Goal: Task Accomplishment & Management: Use online tool/utility

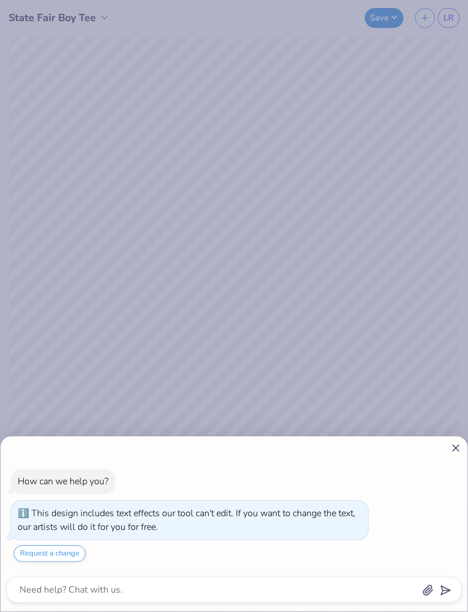
click at [453, 445] on icon at bounding box center [455, 448] width 12 height 12
type textarea "x"
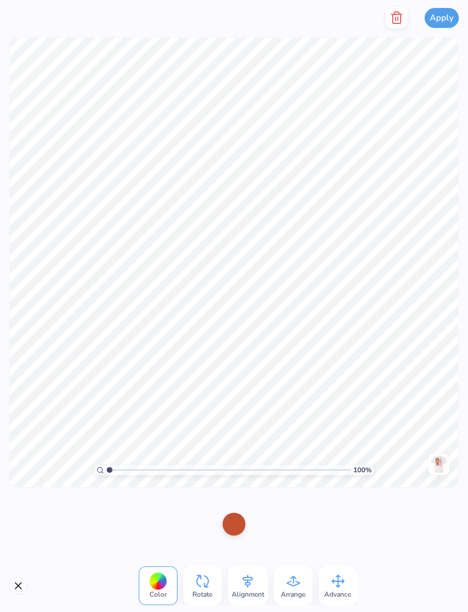
click at [390, 18] on icon "button" at bounding box center [396, 18] width 14 height 14
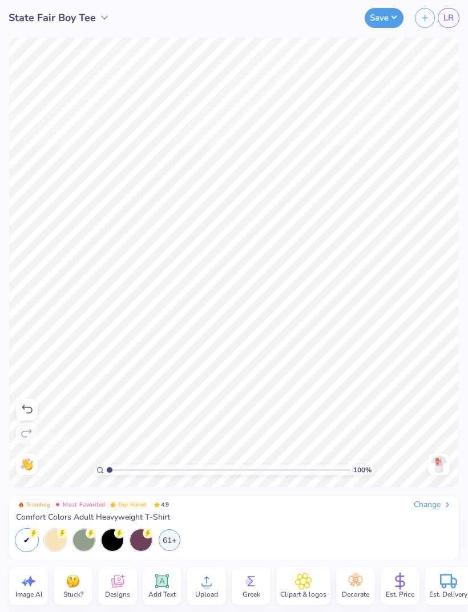
click at [29, 407] on icon at bounding box center [27, 409] width 10 height 9
click at [32, 434] on icon at bounding box center [27, 433] width 14 height 14
click at [431, 462] on img at bounding box center [438, 464] width 18 height 18
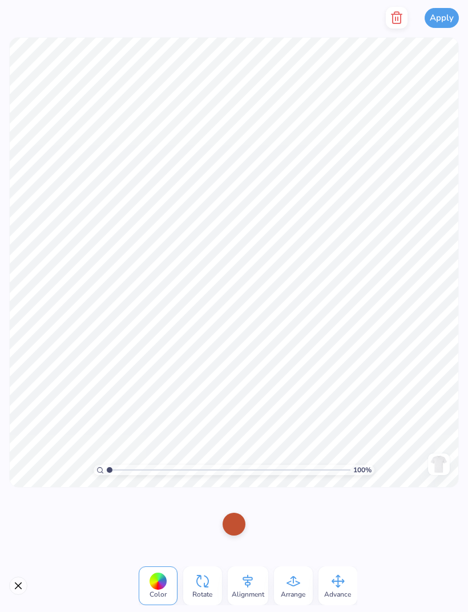
click at [395, 17] on line "button" at bounding box center [395, 18] width 0 height 3
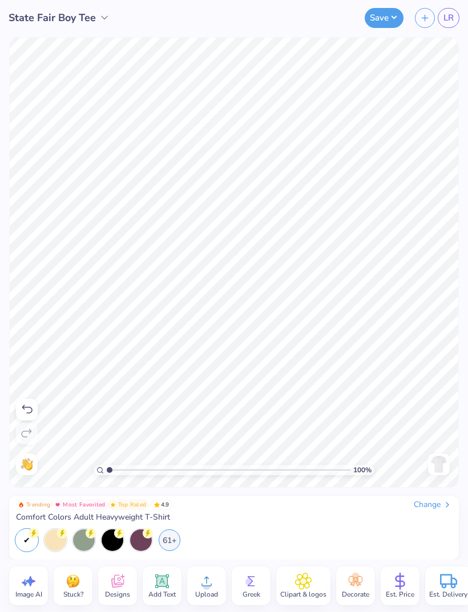
click at [31, 409] on icon at bounding box center [27, 410] width 14 height 14
click at [23, 437] on icon at bounding box center [26, 433] width 10 height 9
click at [438, 462] on img at bounding box center [438, 464] width 18 height 18
click at [206, 585] on circle at bounding box center [206, 586] width 8 height 8
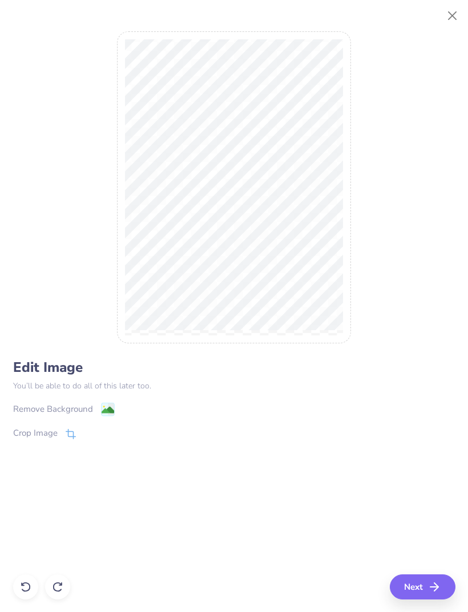
click at [101, 410] on icon at bounding box center [108, 410] width 14 height 14
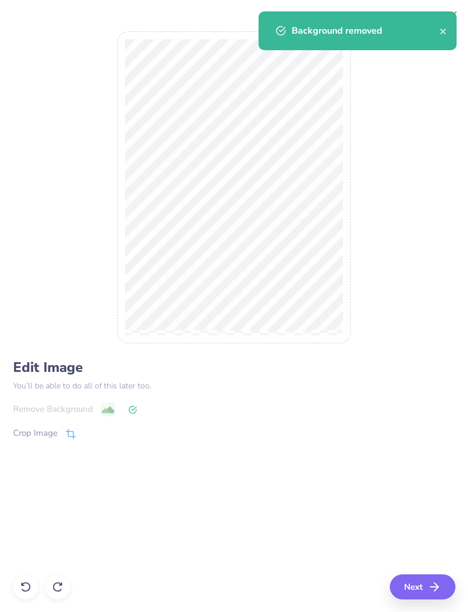
click at [434, 582] on icon "button" at bounding box center [434, 587] width 14 height 14
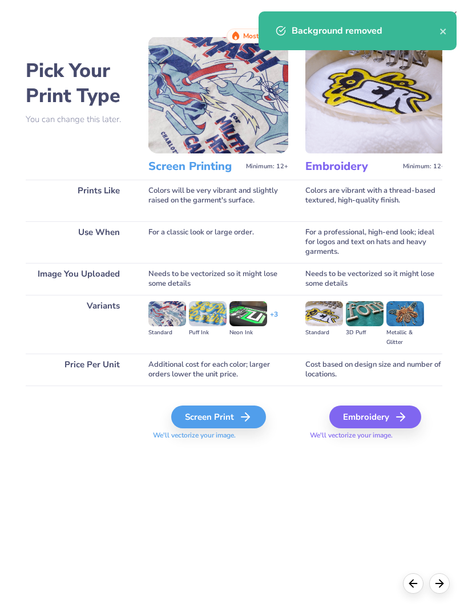
click at [243, 422] on icon at bounding box center [245, 417] width 14 height 14
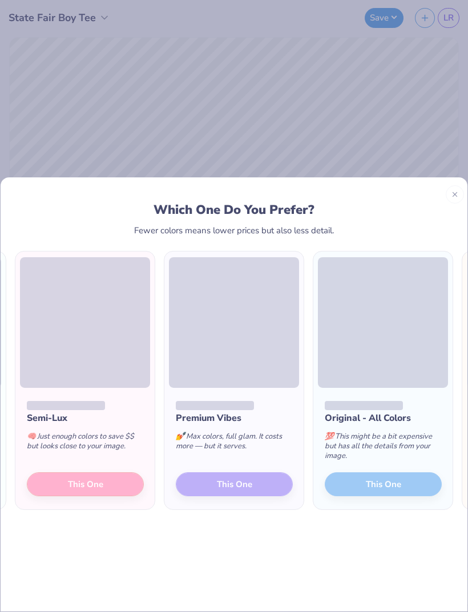
click at [120, 459] on div "Semi-Lux 🧠 Just enough colors to save $$ but looks close to your image. This One" at bounding box center [84, 448] width 139 height 122
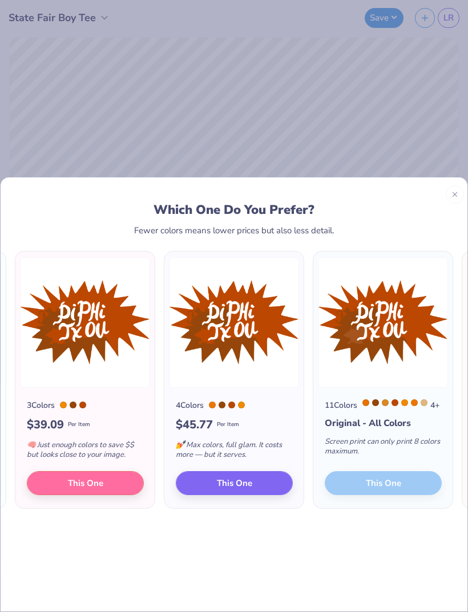
click at [454, 185] on div at bounding box center [454, 194] width 18 height 18
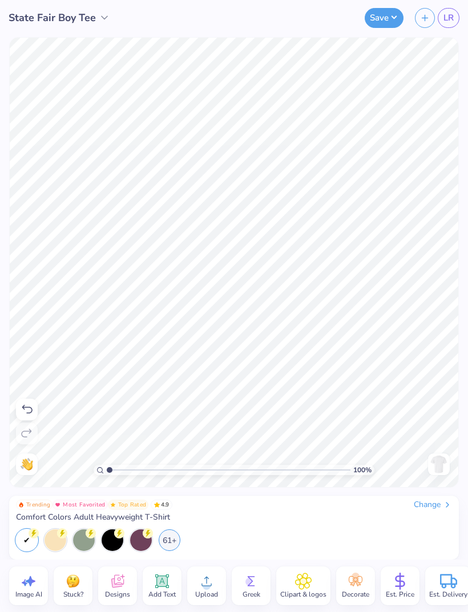
click at [438, 470] on img at bounding box center [438, 464] width 18 height 18
click at [205, 579] on icon at bounding box center [206, 581] width 10 height 10
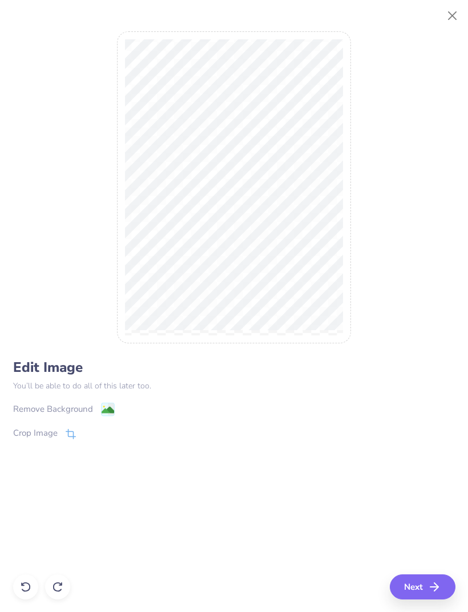
click at [109, 410] on image at bounding box center [107, 410] width 13 height 13
click at [433, 587] on line "button" at bounding box center [434, 587] width 8 height 0
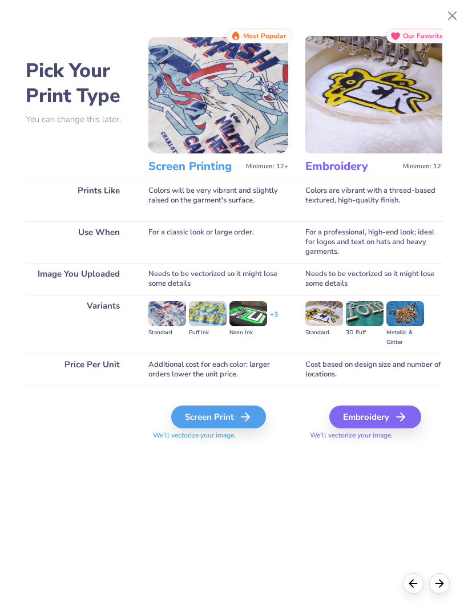
click at [245, 419] on icon at bounding box center [245, 417] width 14 height 14
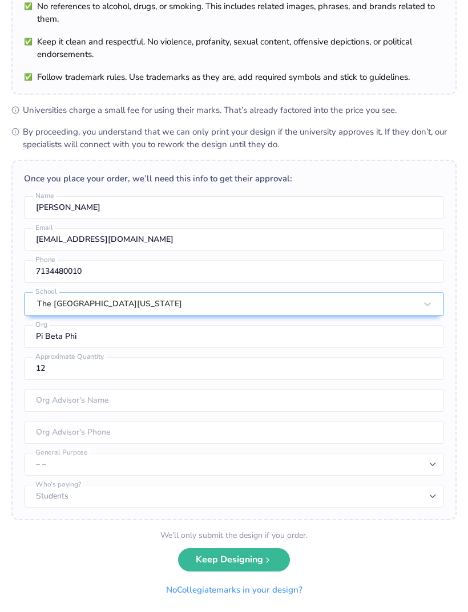
scroll to position [91, 0]
click at [226, 562] on button "Keep Designing" at bounding box center [234, 559] width 112 height 23
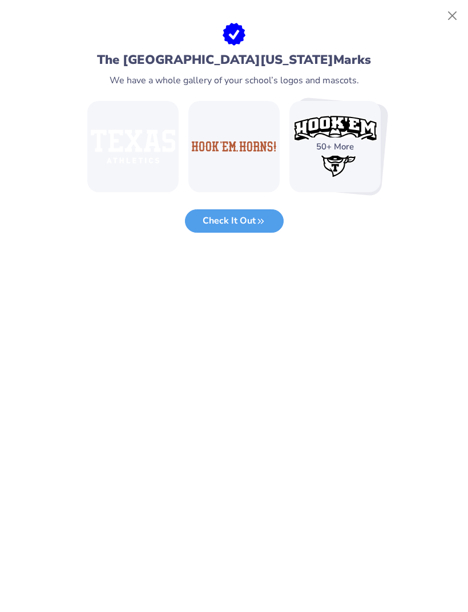
scroll to position [0, 0]
click at [452, 21] on button "Close" at bounding box center [452, 16] width 22 height 22
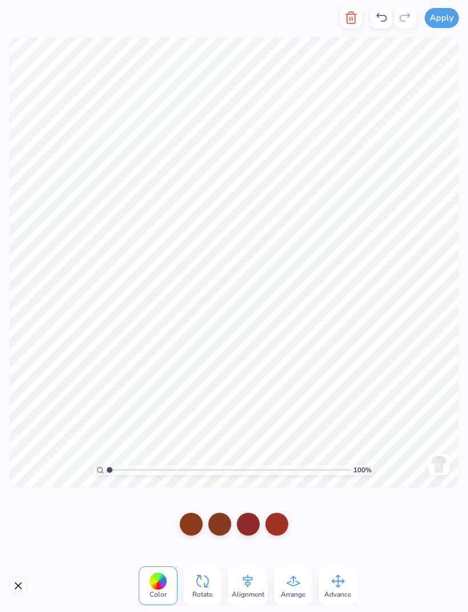
click at [258, 526] on div at bounding box center [248, 524] width 23 height 23
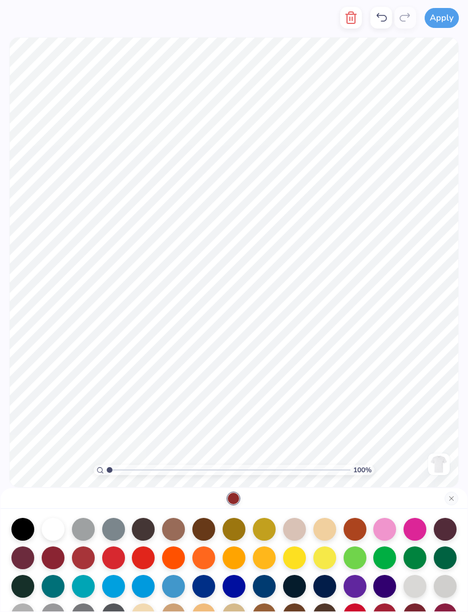
scroll to position [34, 0]
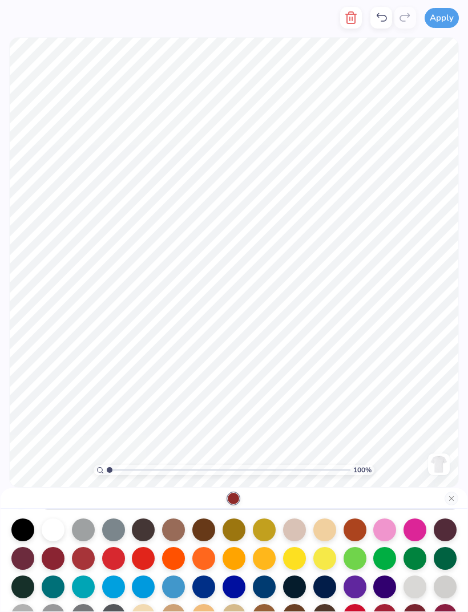
click at [357, 529] on div at bounding box center [354, 529] width 23 height 23
click at [450, 498] on button "Close" at bounding box center [451, 498] width 14 height 14
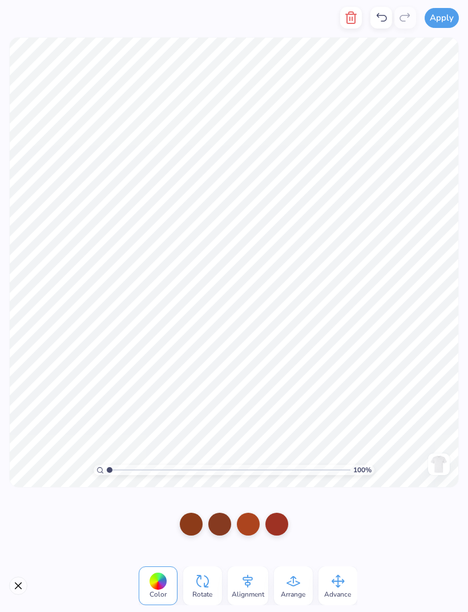
click at [224, 525] on div at bounding box center [219, 524] width 23 height 23
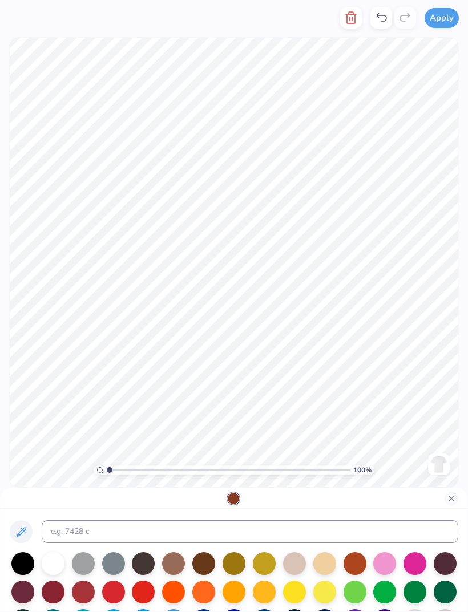
click at [356, 566] on div at bounding box center [354, 563] width 23 height 23
click at [452, 497] on button "Close" at bounding box center [451, 498] width 14 height 14
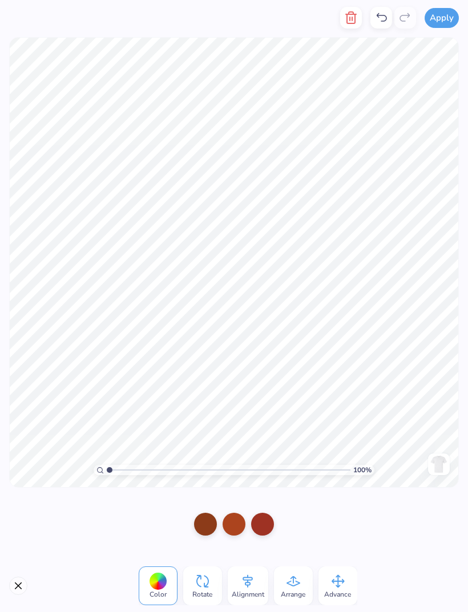
click at [267, 522] on div at bounding box center [262, 524] width 23 height 23
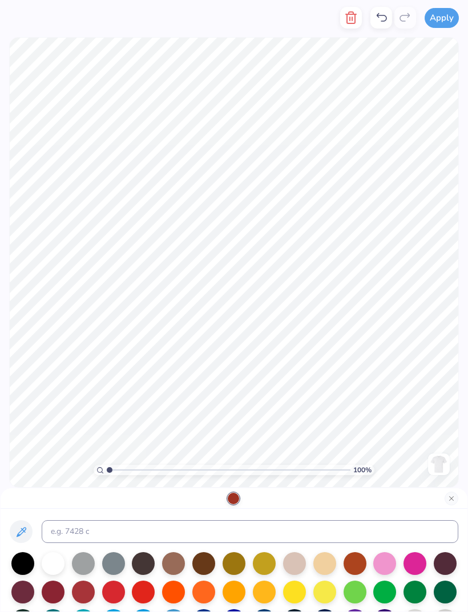
click at [353, 568] on div at bounding box center [354, 563] width 23 height 23
click at [452, 499] on button "Close" at bounding box center [451, 498] width 14 height 14
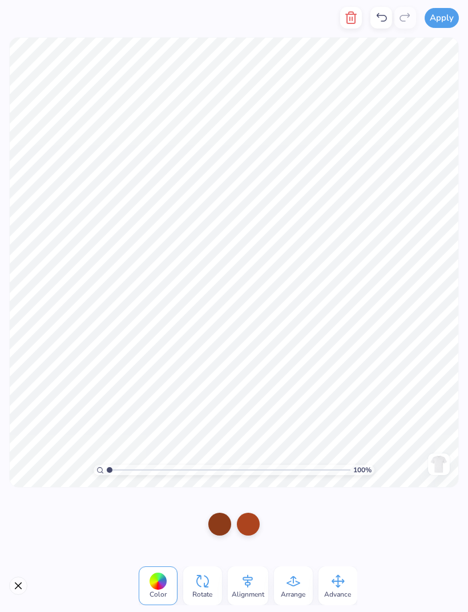
click at [226, 527] on div at bounding box center [219, 524] width 23 height 23
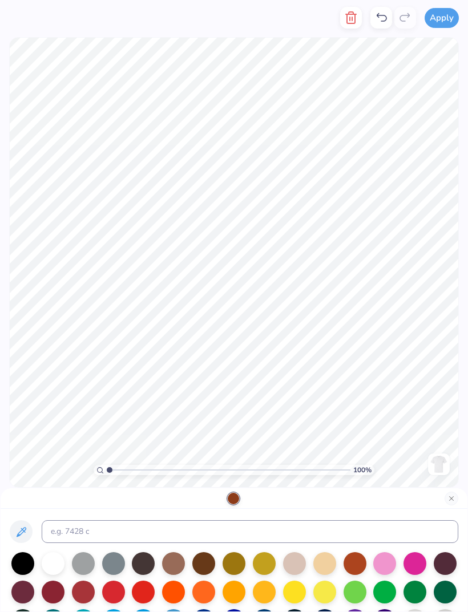
click at [354, 560] on div at bounding box center [354, 563] width 23 height 23
click at [452, 498] on button "Close" at bounding box center [451, 498] width 14 height 14
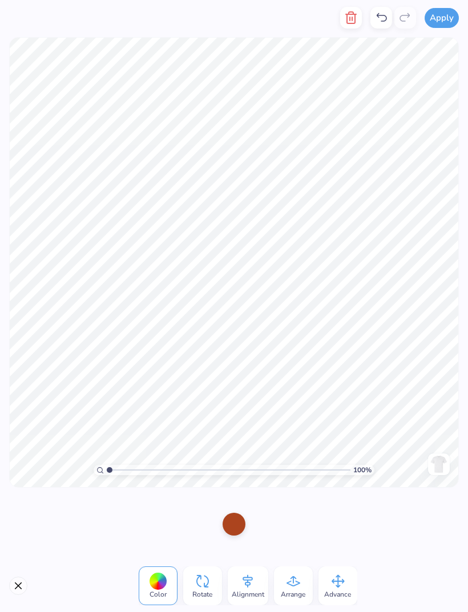
click at [230, 526] on div at bounding box center [233, 524] width 23 height 23
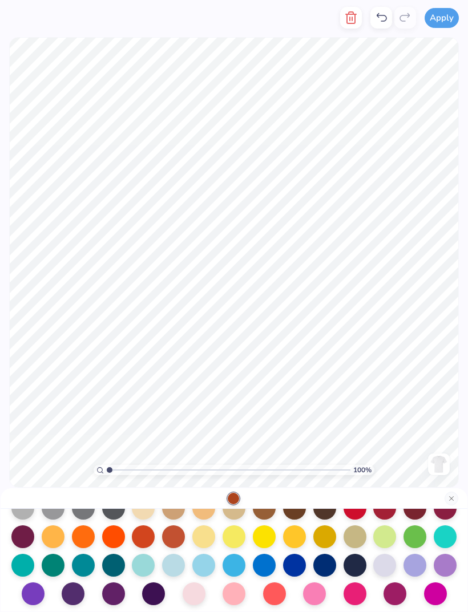
scroll to position [142, 0]
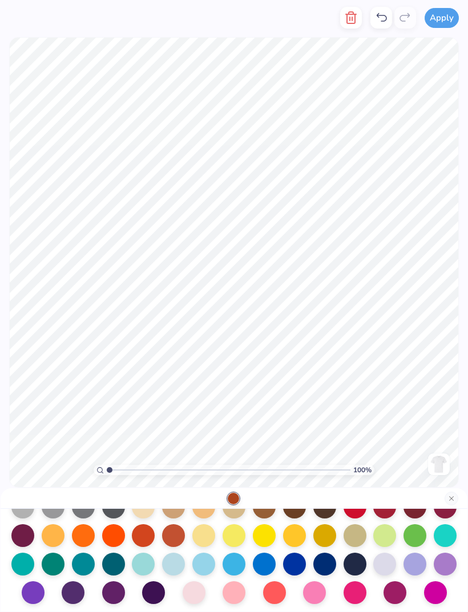
click at [177, 539] on div at bounding box center [173, 535] width 23 height 23
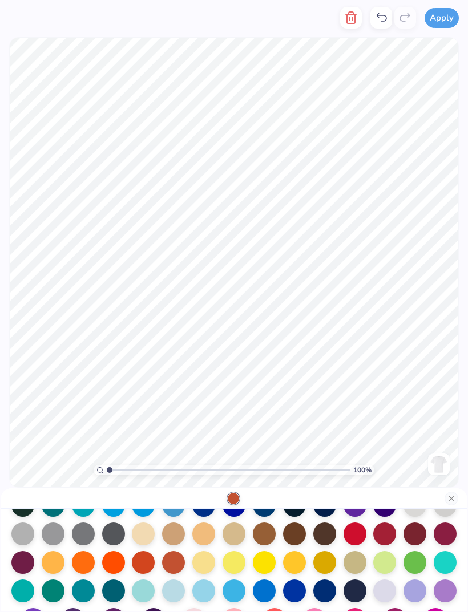
click at [144, 568] on div at bounding box center [143, 562] width 23 height 23
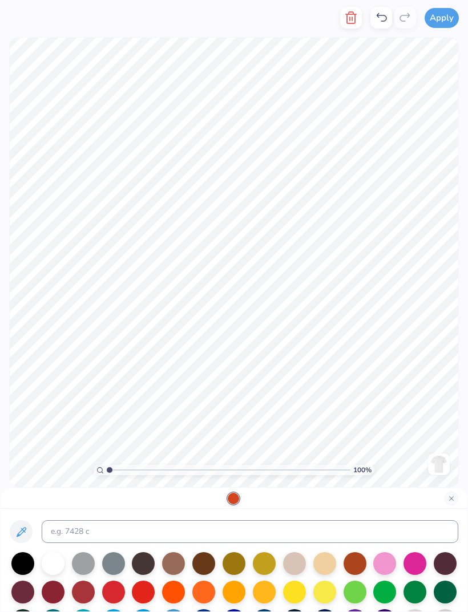
scroll to position [0, 0]
click at [356, 566] on div at bounding box center [354, 563] width 23 height 23
click at [449, 18] on button "Apply" at bounding box center [441, 18] width 34 height 20
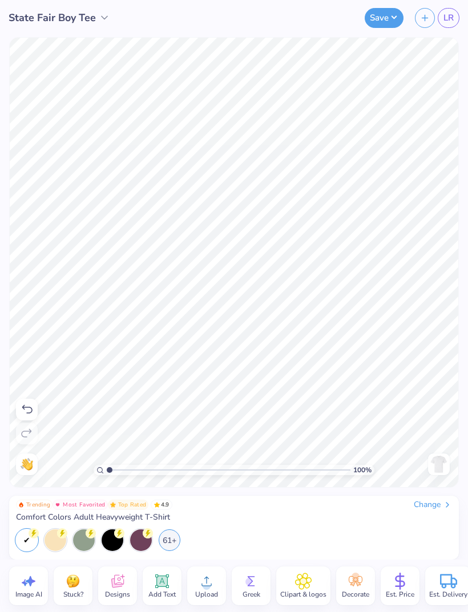
click at [440, 465] on img at bounding box center [438, 464] width 18 height 18
click at [214, 590] on span "Upload" at bounding box center [206, 594] width 23 height 9
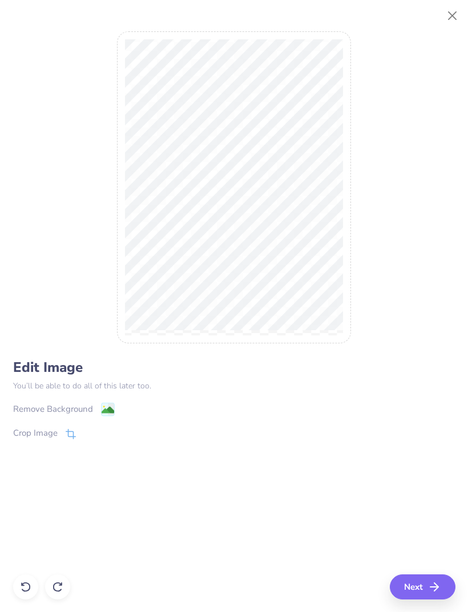
click at [111, 407] on image at bounding box center [107, 410] width 13 height 13
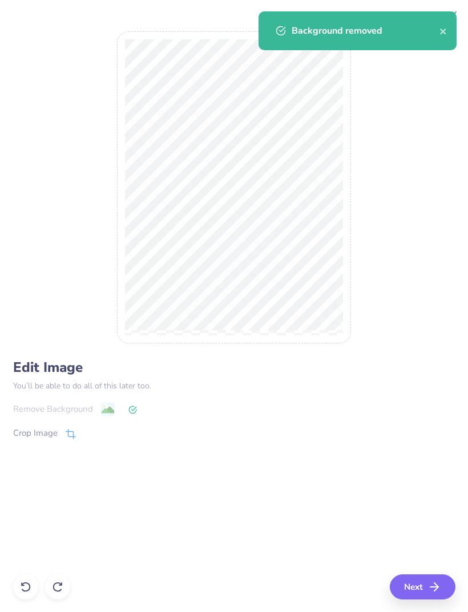
click at [433, 588] on icon "button" at bounding box center [434, 587] width 14 height 14
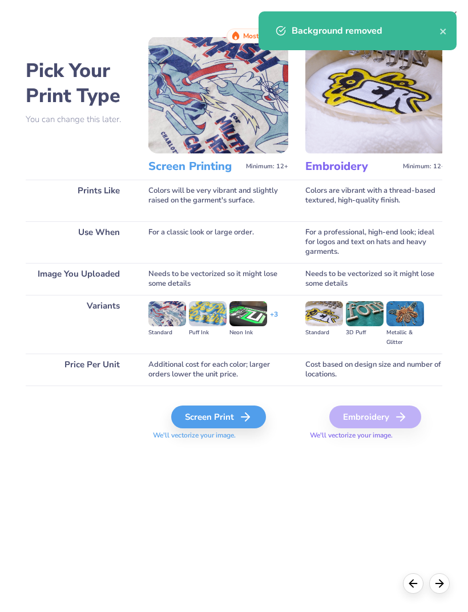
click at [241, 416] on icon at bounding box center [245, 417] width 14 height 14
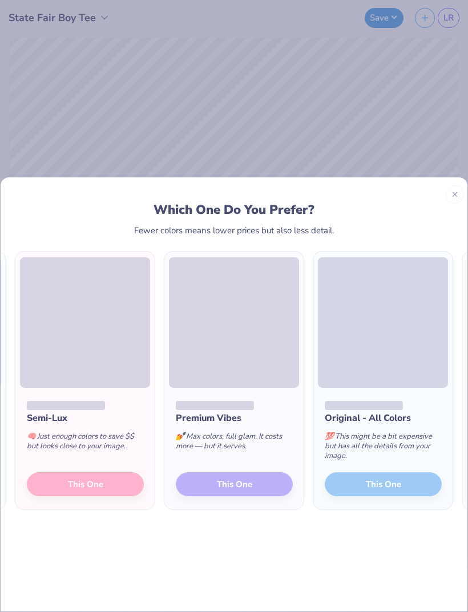
click at [123, 457] on div "Semi-Lux 🧠 Just enough colors to save $$ but looks close to your image. This One" at bounding box center [84, 448] width 139 height 122
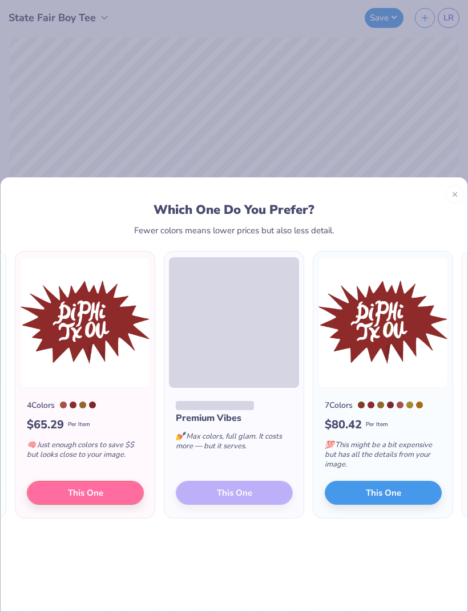
click at [120, 480] on button "This One" at bounding box center [85, 492] width 117 height 24
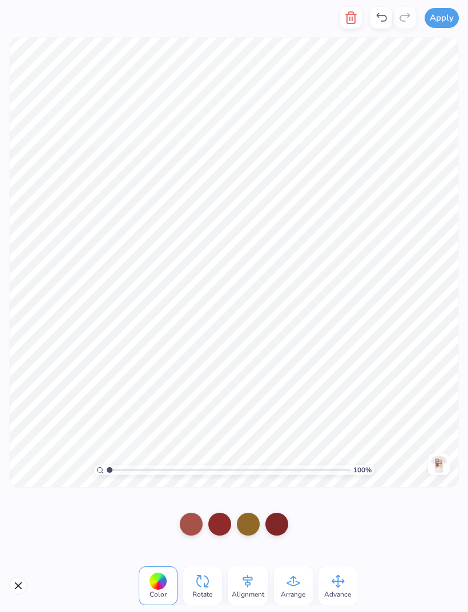
click at [200, 525] on div at bounding box center [191, 524] width 23 height 23
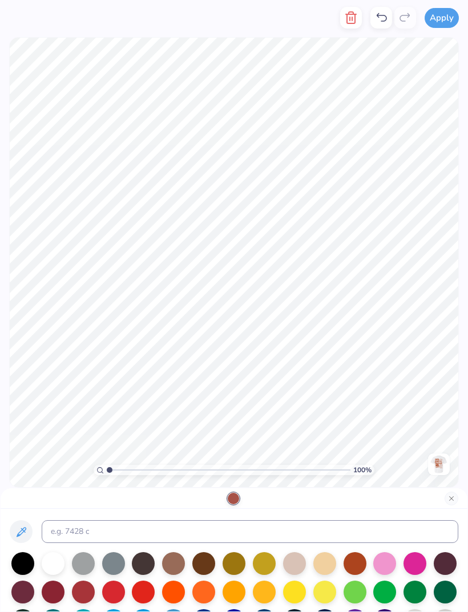
click at [356, 563] on div at bounding box center [354, 563] width 23 height 23
click at [445, 505] on div at bounding box center [234, 498] width 466 height 21
click at [454, 497] on button "Close" at bounding box center [451, 498] width 14 height 14
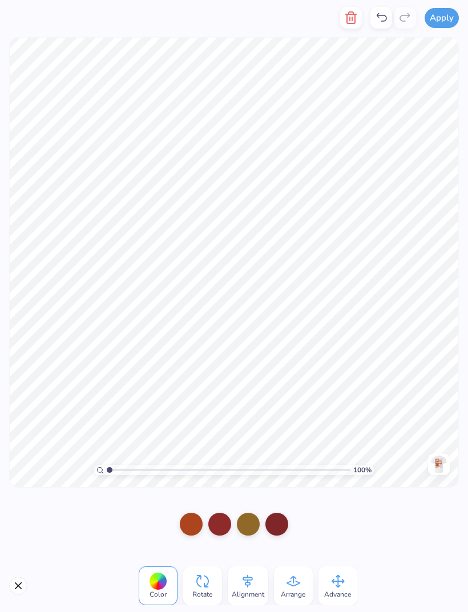
click at [228, 519] on div at bounding box center [219, 524] width 23 height 23
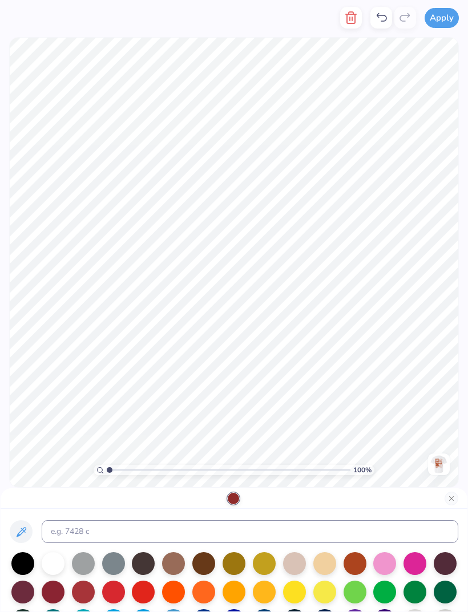
click at [354, 563] on div at bounding box center [354, 563] width 23 height 23
click at [453, 494] on button "Close" at bounding box center [451, 498] width 14 height 14
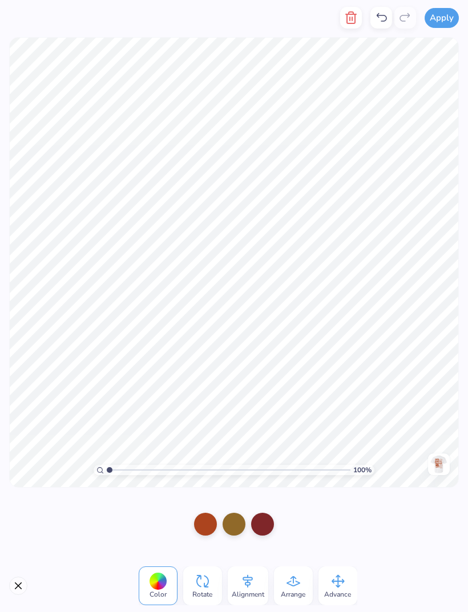
click at [240, 521] on div at bounding box center [233, 524] width 23 height 23
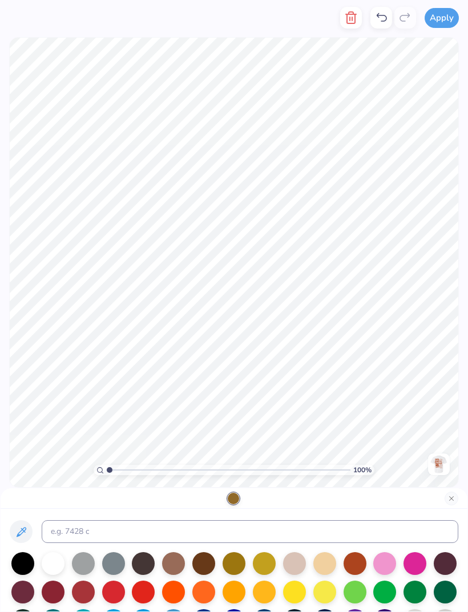
click at [353, 570] on div at bounding box center [354, 563] width 23 height 23
click at [453, 495] on button "Close" at bounding box center [451, 498] width 14 height 14
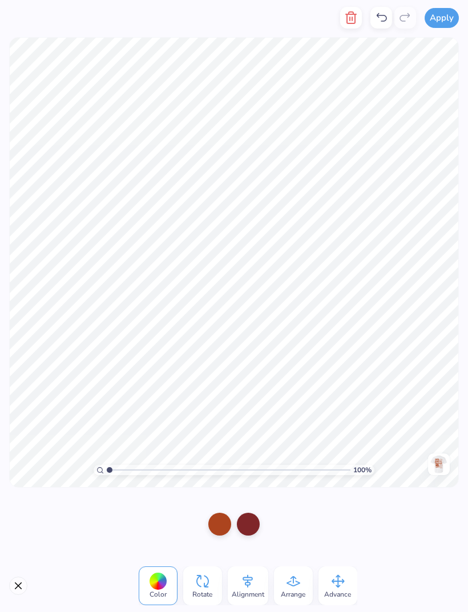
click at [253, 521] on div at bounding box center [248, 524] width 23 height 23
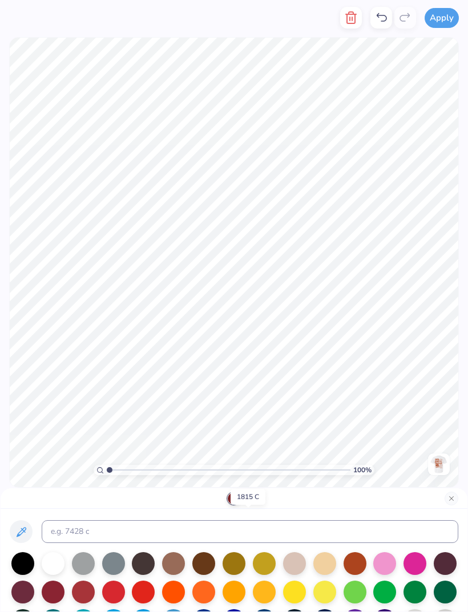
click at [356, 566] on div at bounding box center [354, 563] width 23 height 23
click at [451, 500] on button "Close" at bounding box center [451, 498] width 14 height 14
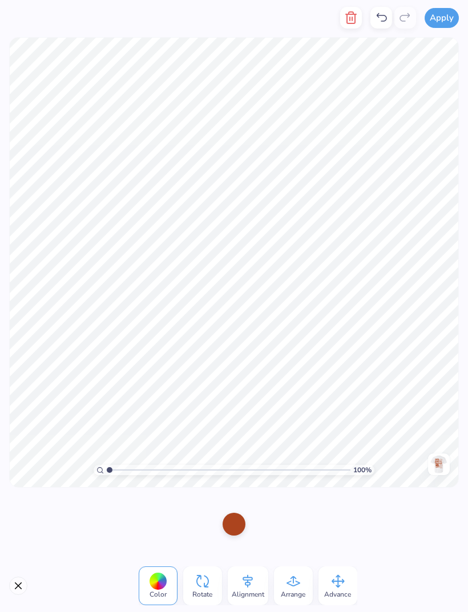
click at [446, 19] on button "Apply" at bounding box center [441, 18] width 34 height 20
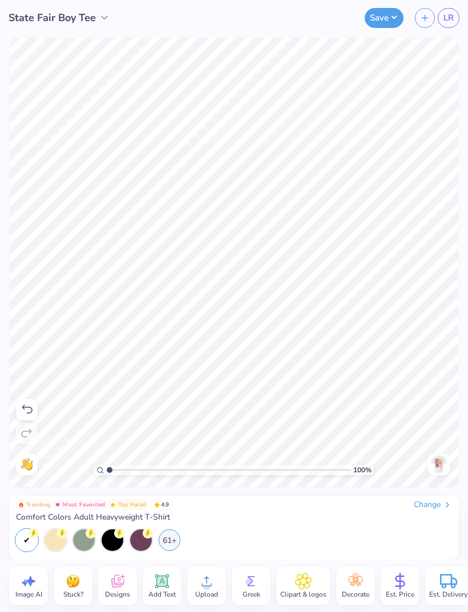
click at [388, 22] on button "Save" at bounding box center [383, 18] width 39 height 20
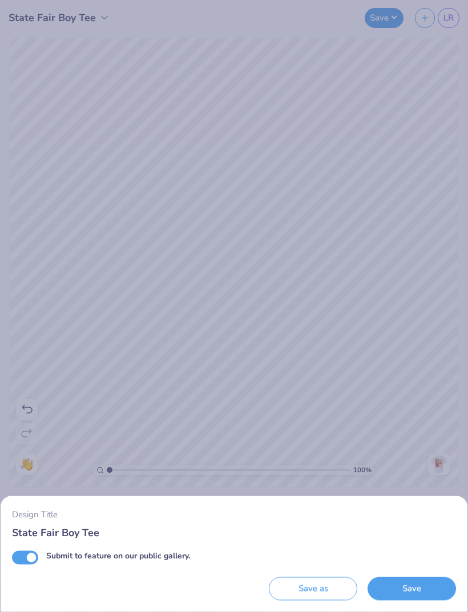
click at [433, 588] on button "Save" at bounding box center [411, 588] width 88 height 23
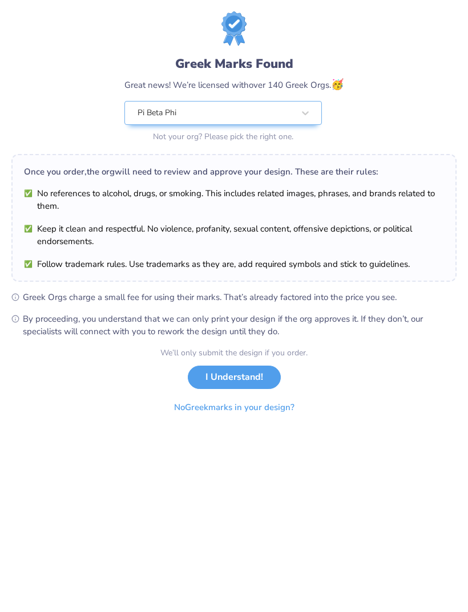
click at [258, 377] on button "I Understand!" at bounding box center [234, 376] width 93 height 23
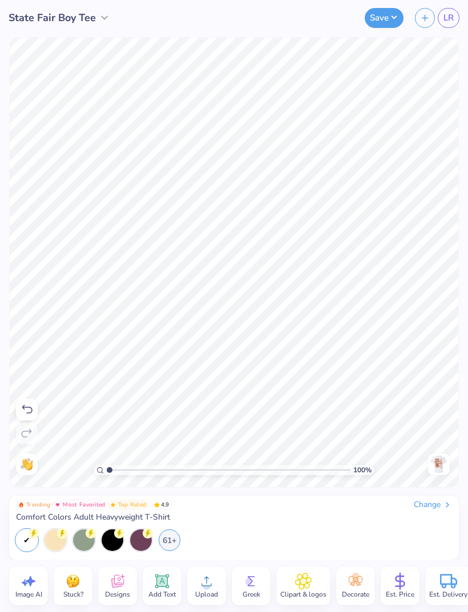
click at [392, 18] on button "Save" at bounding box center [383, 18] width 39 height 20
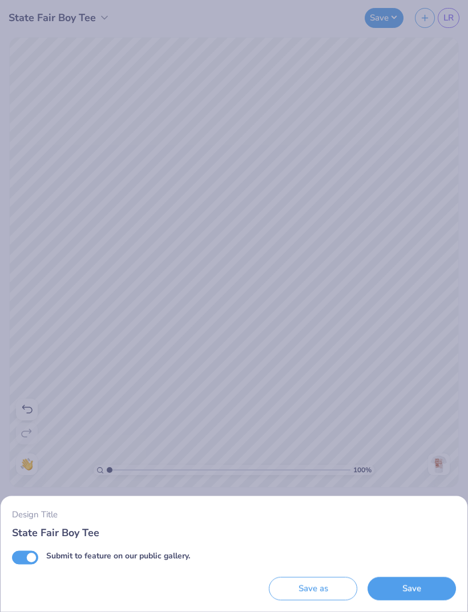
click at [419, 584] on button "Save" at bounding box center [411, 588] width 88 height 23
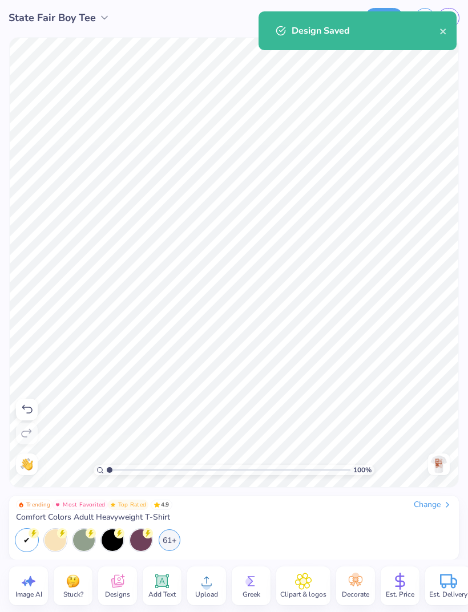
click at [444, 26] on button "close" at bounding box center [443, 31] width 8 height 14
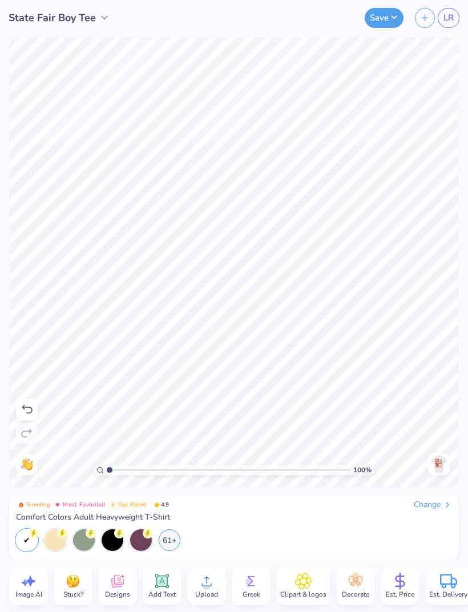
click at [452, 14] on div "Design Saved" at bounding box center [357, 11] width 202 height 5
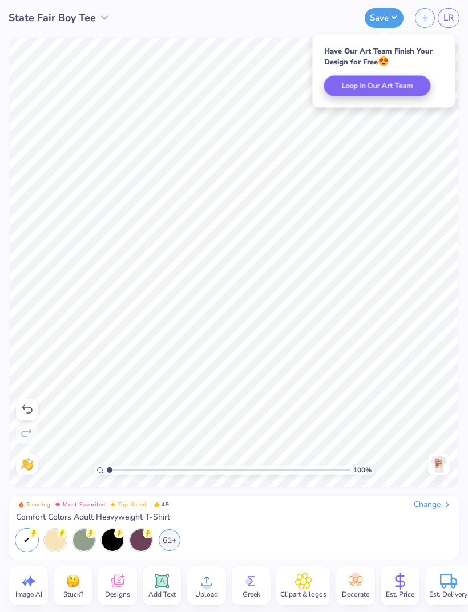
click at [448, 17] on span "LR" at bounding box center [448, 17] width 10 height 13
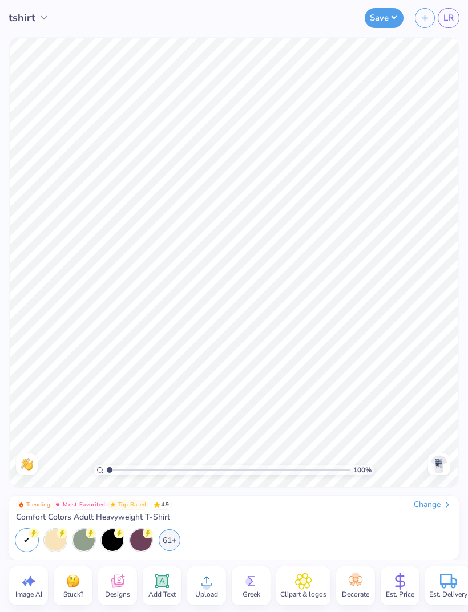
click at [444, 456] on img at bounding box center [438, 464] width 18 height 18
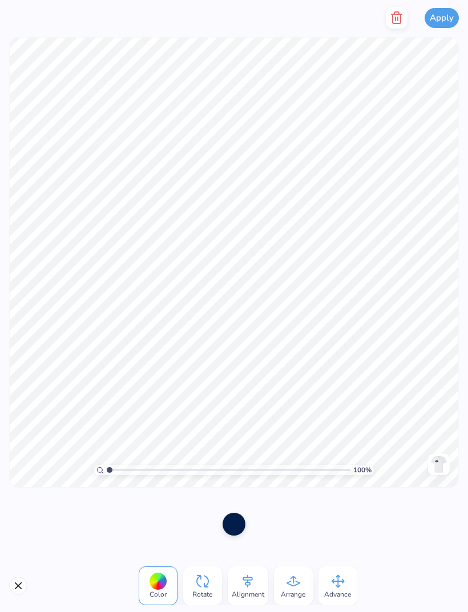
click at [397, 25] on button "button" at bounding box center [396, 18] width 22 height 22
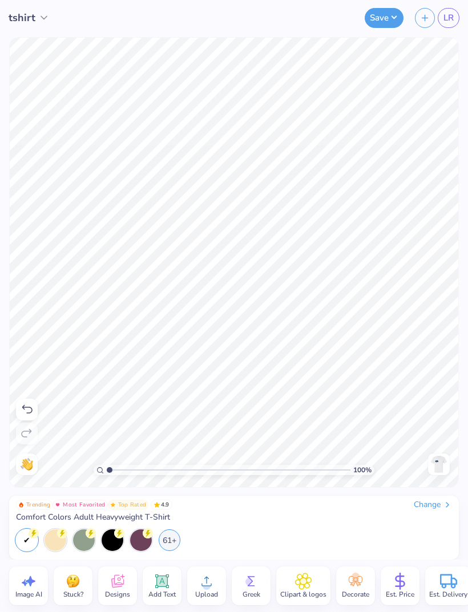
click at [211, 592] on span "Upload" at bounding box center [206, 594] width 23 height 9
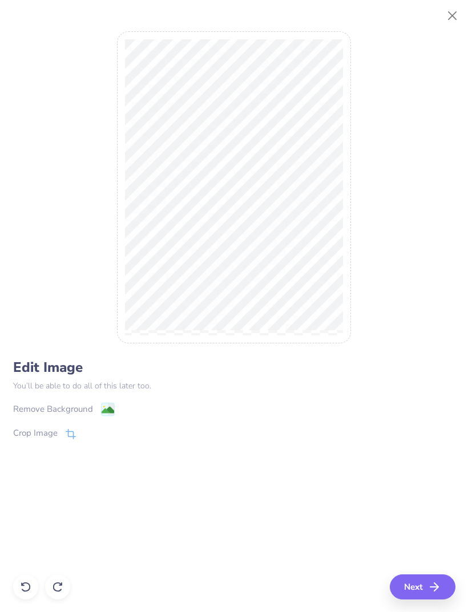
click at [101, 407] on rect at bounding box center [107, 409] width 13 height 13
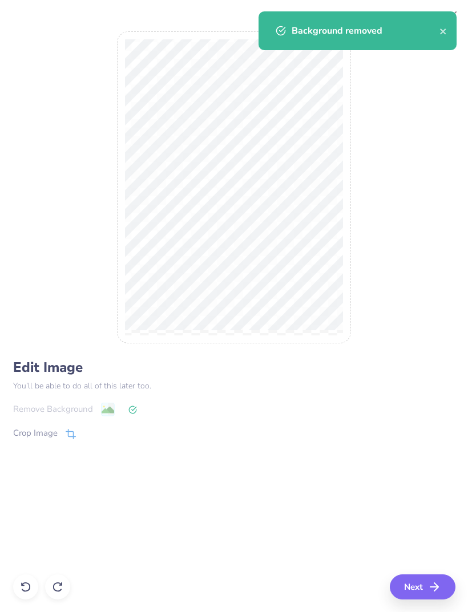
click at [432, 586] on icon "button" at bounding box center [434, 587] width 14 height 14
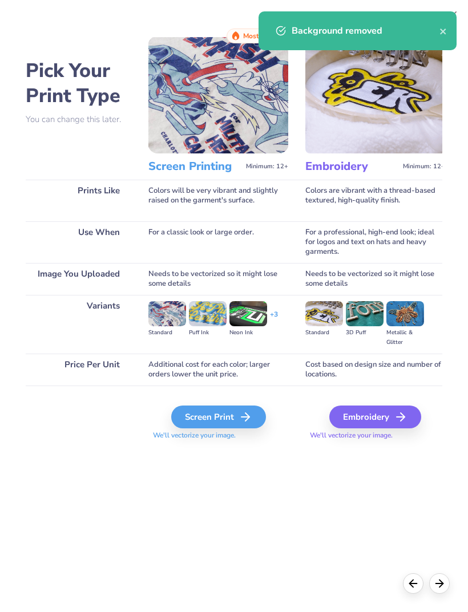
click at [238, 416] on div "Screen Print" at bounding box center [218, 416] width 95 height 23
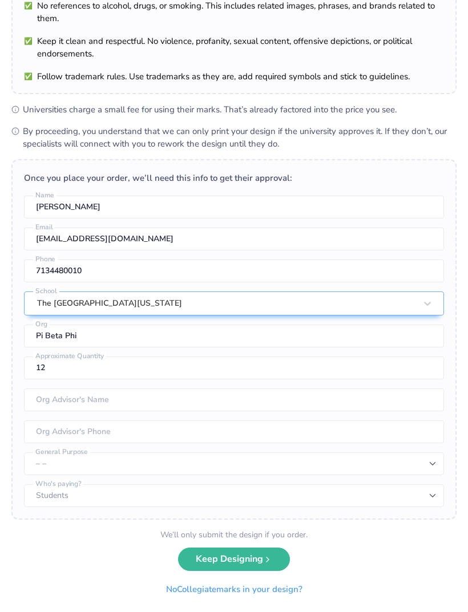
scroll to position [92, 0]
click at [253, 562] on button "Keep Designing" at bounding box center [234, 558] width 112 height 23
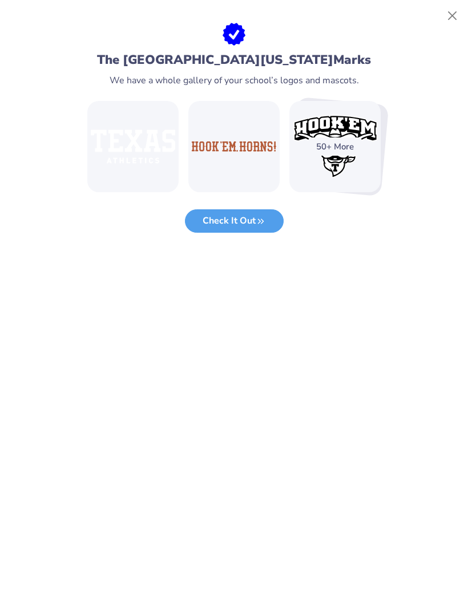
scroll to position [0, 0]
click at [462, 18] on button "Close" at bounding box center [452, 16] width 22 height 22
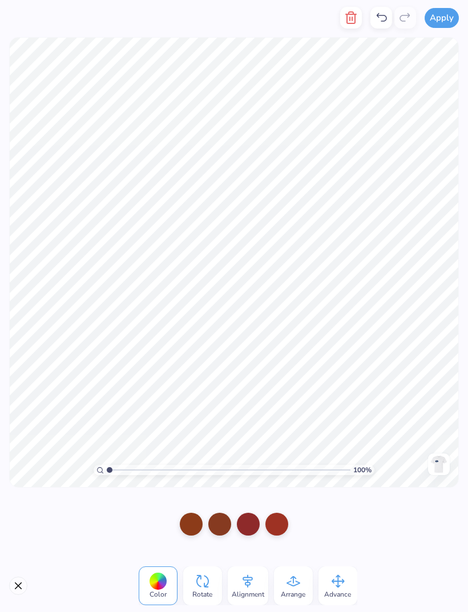
click at [190, 524] on div at bounding box center [191, 524] width 23 height 23
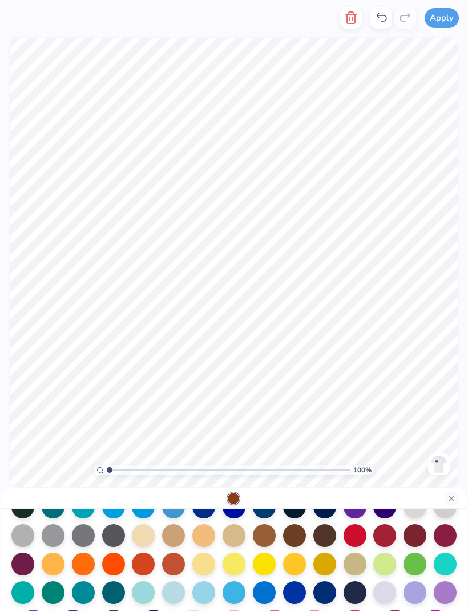
scroll to position [90, 0]
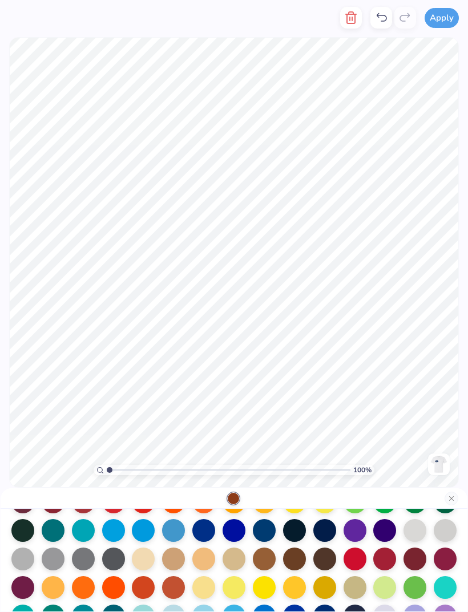
click at [323, 534] on div at bounding box center [324, 530] width 23 height 23
click at [442, 491] on div at bounding box center [234, 498] width 466 height 21
click at [452, 491] on button "Close" at bounding box center [451, 498] width 14 height 14
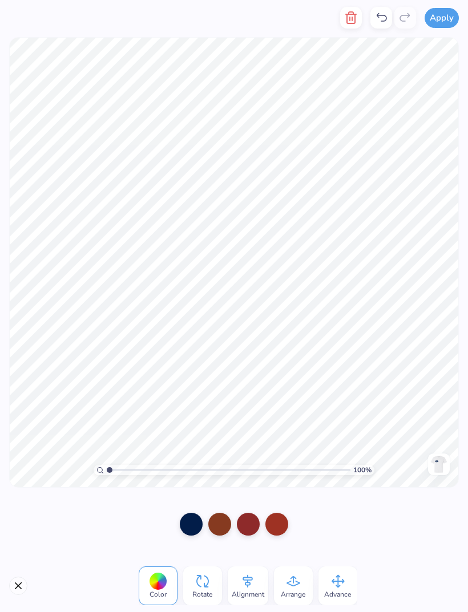
click at [229, 522] on div at bounding box center [219, 524] width 23 height 23
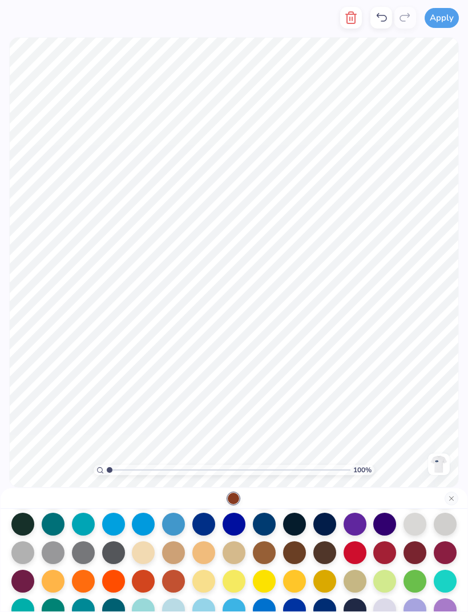
scroll to position [96, 0]
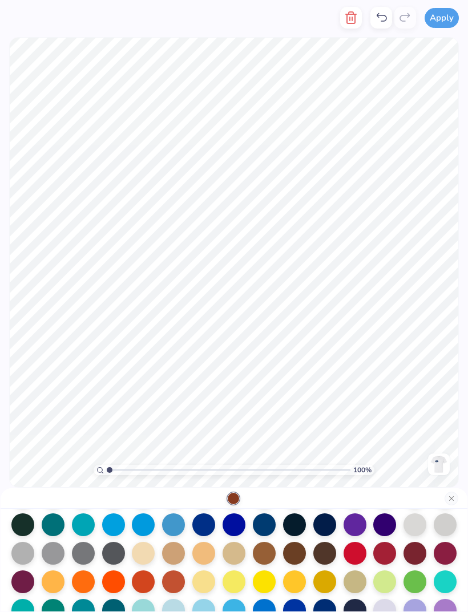
click at [332, 527] on div at bounding box center [324, 524] width 23 height 23
click at [450, 499] on button "Close" at bounding box center [451, 498] width 14 height 14
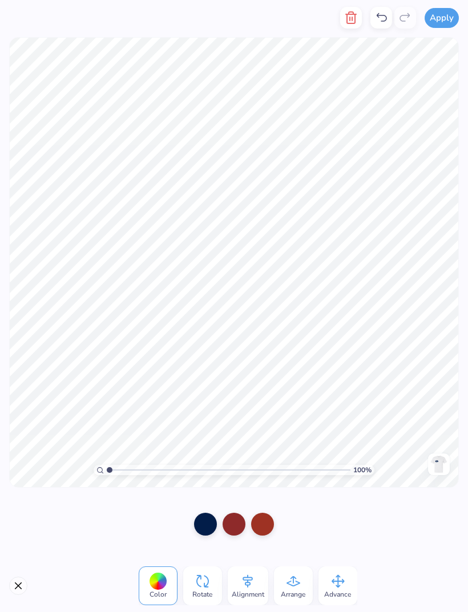
click at [241, 522] on div at bounding box center [233, 524] width 23 height 23
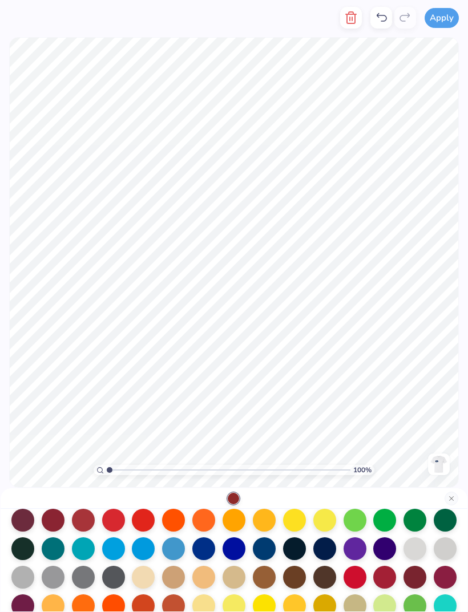
scroll to position [87, 0]
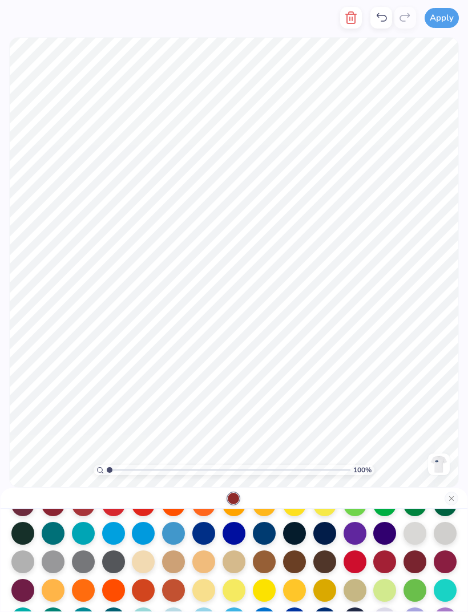
click at [328, 538] on div at bounding box center [324, 533] width 23 height 23
click at [449, 503] on button "Close" at bounding box center [451, 498] width 14 height 14
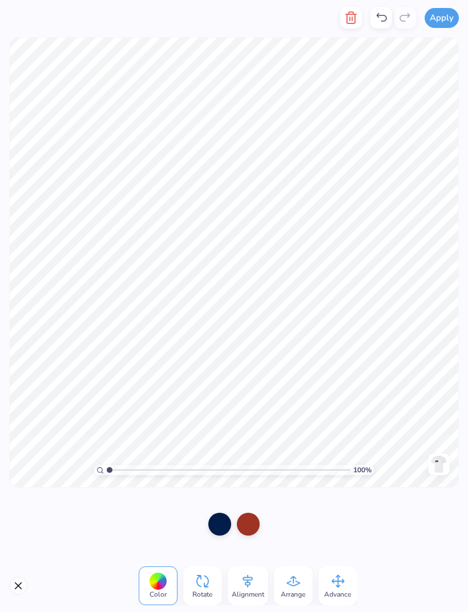
click at [249, 526] on div at bounding box center [248, 524] width 23 height 23
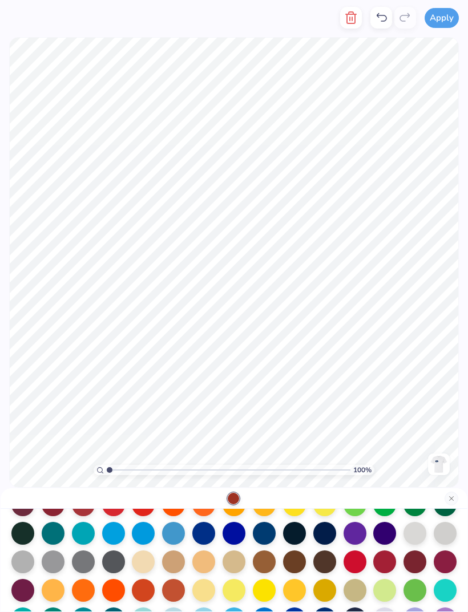
click at [327, 538] on div at bounding box center [324, 533] width 23 height 23
click at [450, 497] on button "Close" at bounding box center [451, 498] width 14 height 14
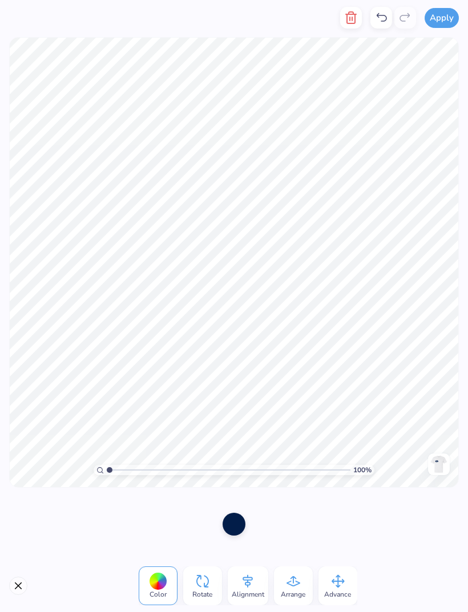
click at [438, 463] on img at bounding box center [438, 464] width 18 height 18
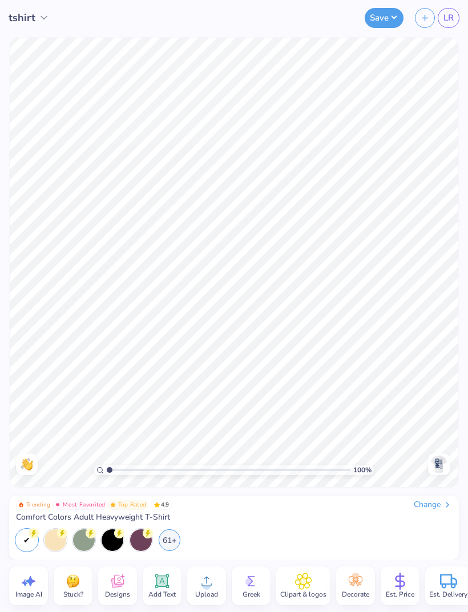
click at [440, 469] on img at bounding box center [438, 464] width 18 height 18
click at [391, 15] on button "Save" at bounding box center [383, 18] width 39 height 20
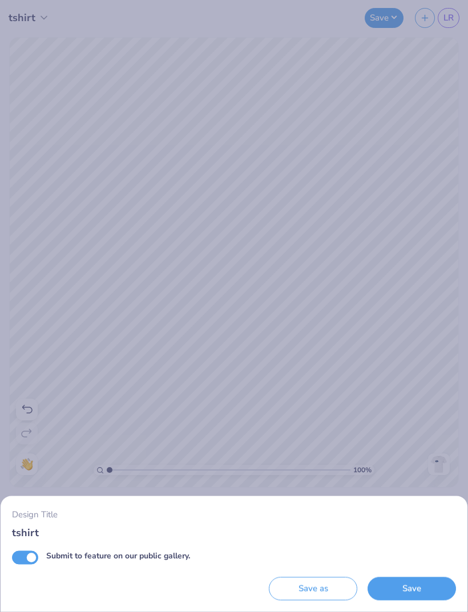
click at [421, 585] on button "Save" at bounding box center [411, 588] width 88 height 23
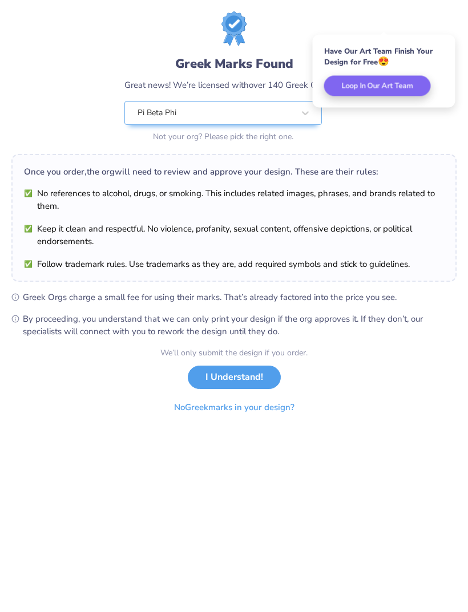
click at [263, 375] on button "I Understand!" at bounding box center [234, 376] width 93 height 23
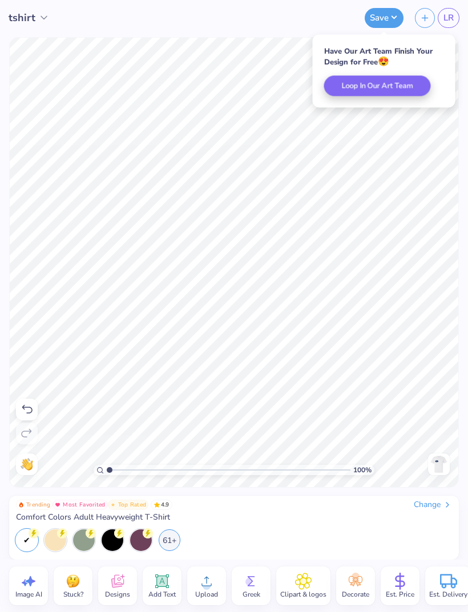
click at [449, 25] on link "LR" at bounding box center [448, 18] width 22 height 20
